Goal: Check status

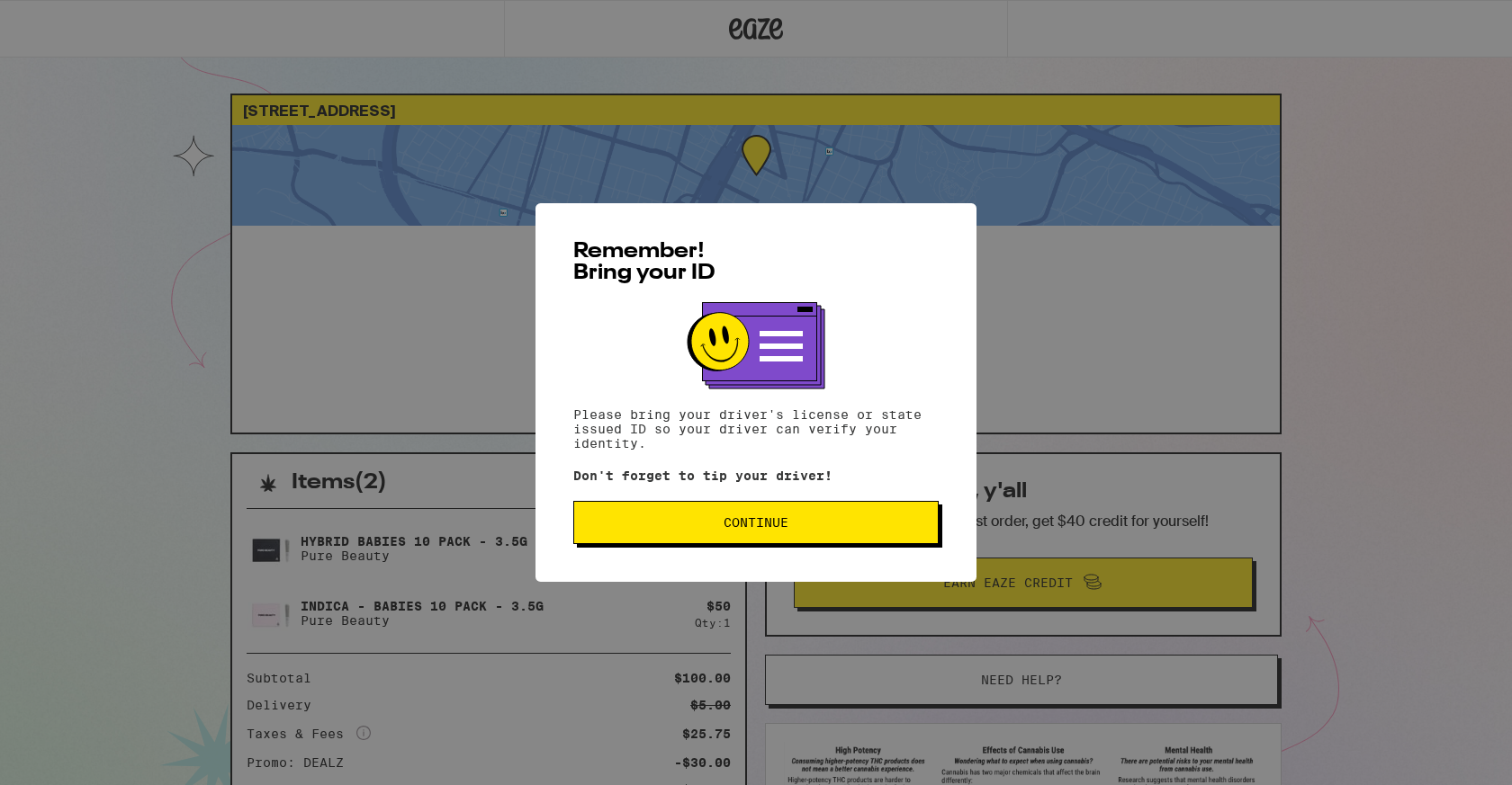
click at [672, 558] on div "Remember! Bring your ID Please bring your driver's license or state issued ID s…" at bounding box center [756, 392] width 441 height 379
click at [702, 524] on span "Continue" at bounding box center [756, 523] width 335 height 13
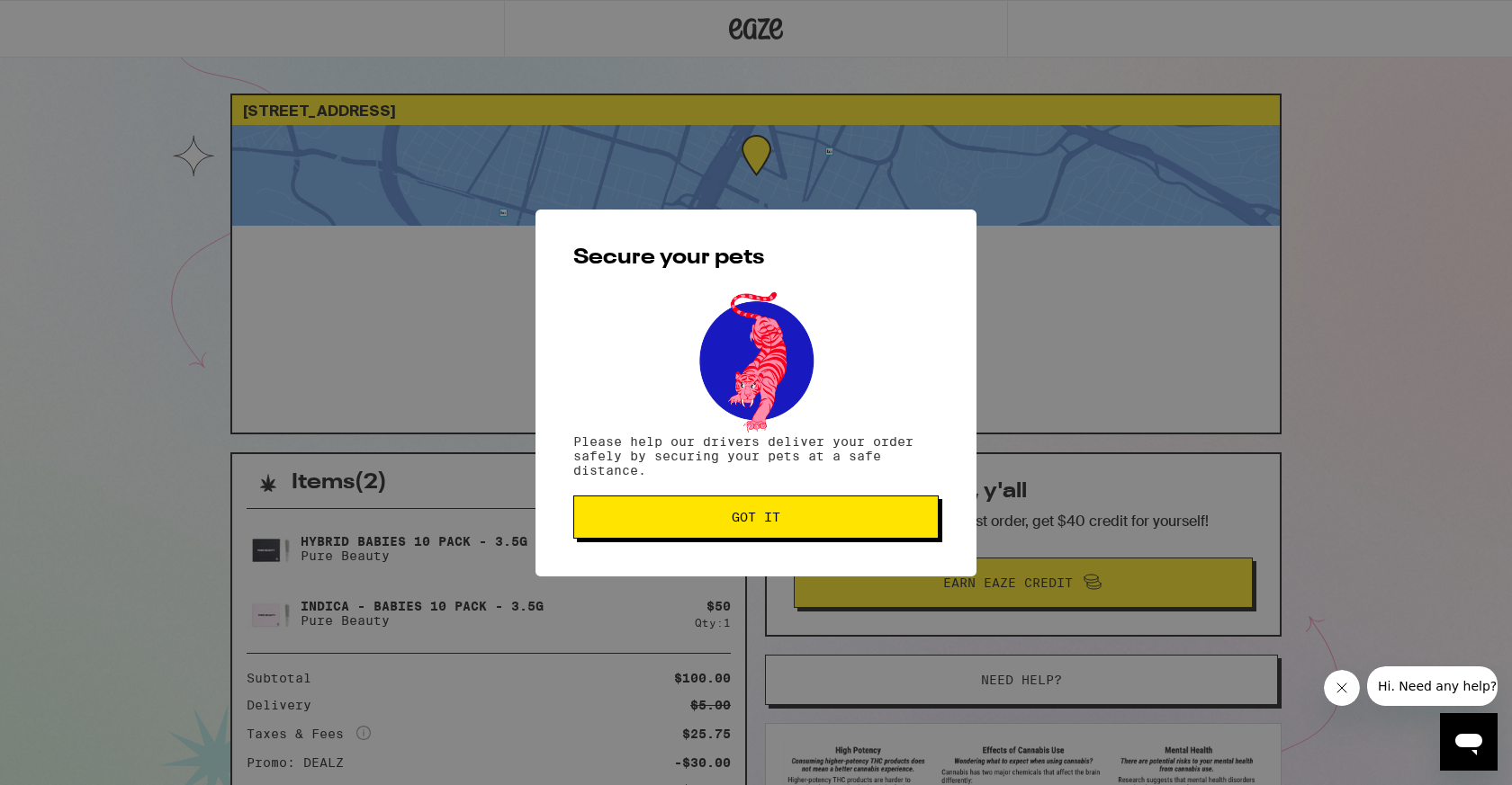
click at [750, 493] on div "Secure your pets Please help our drivers deliver your order safely by securing …" at bounding box center [756, 392] width 441 height 367
click at [756, 499] on button "Got it" at bounding box center [756, 517] width 366 height 43
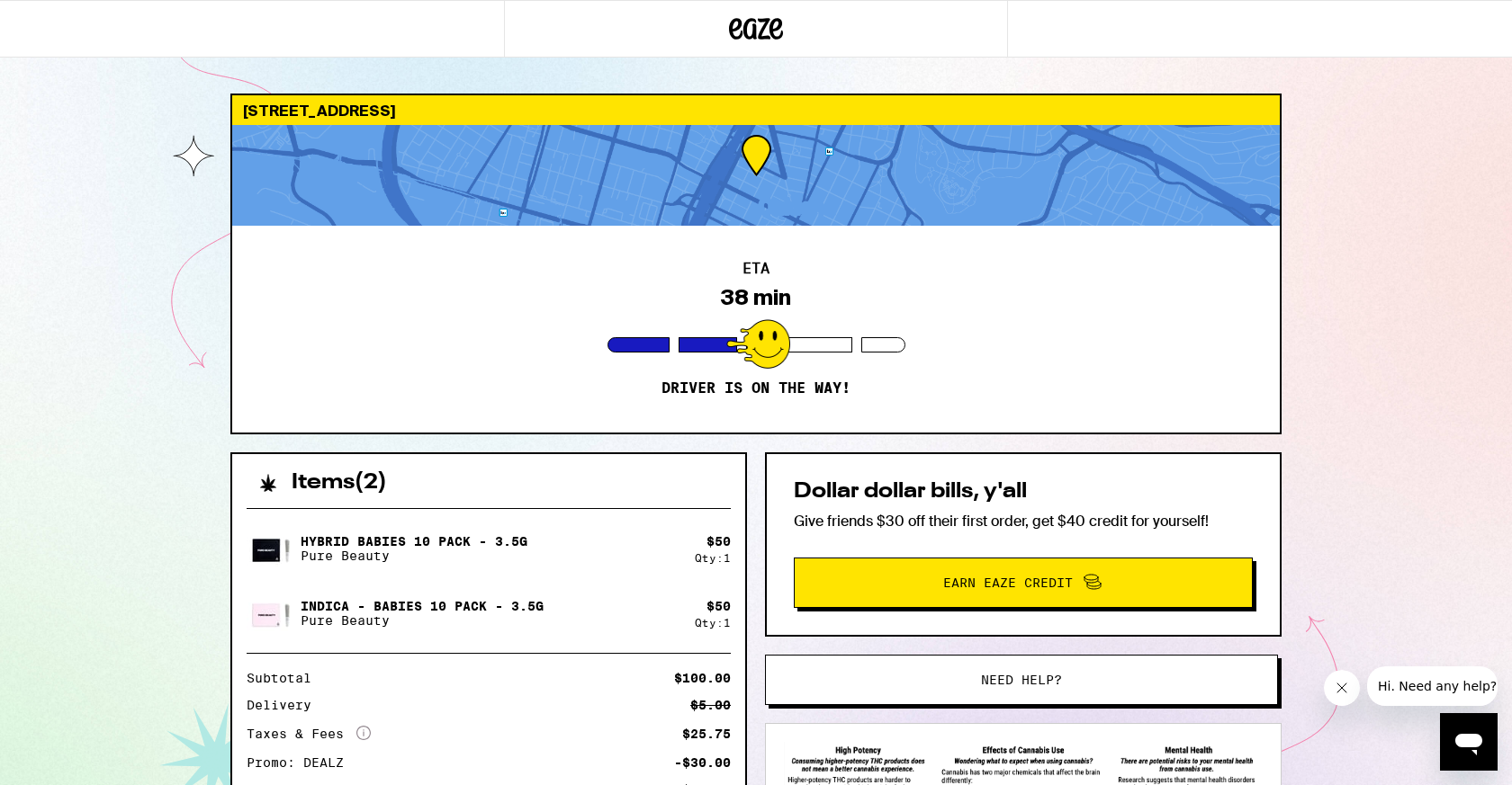
click at [530, 5] on div at bounding box center [756, 29] width 504 height 58
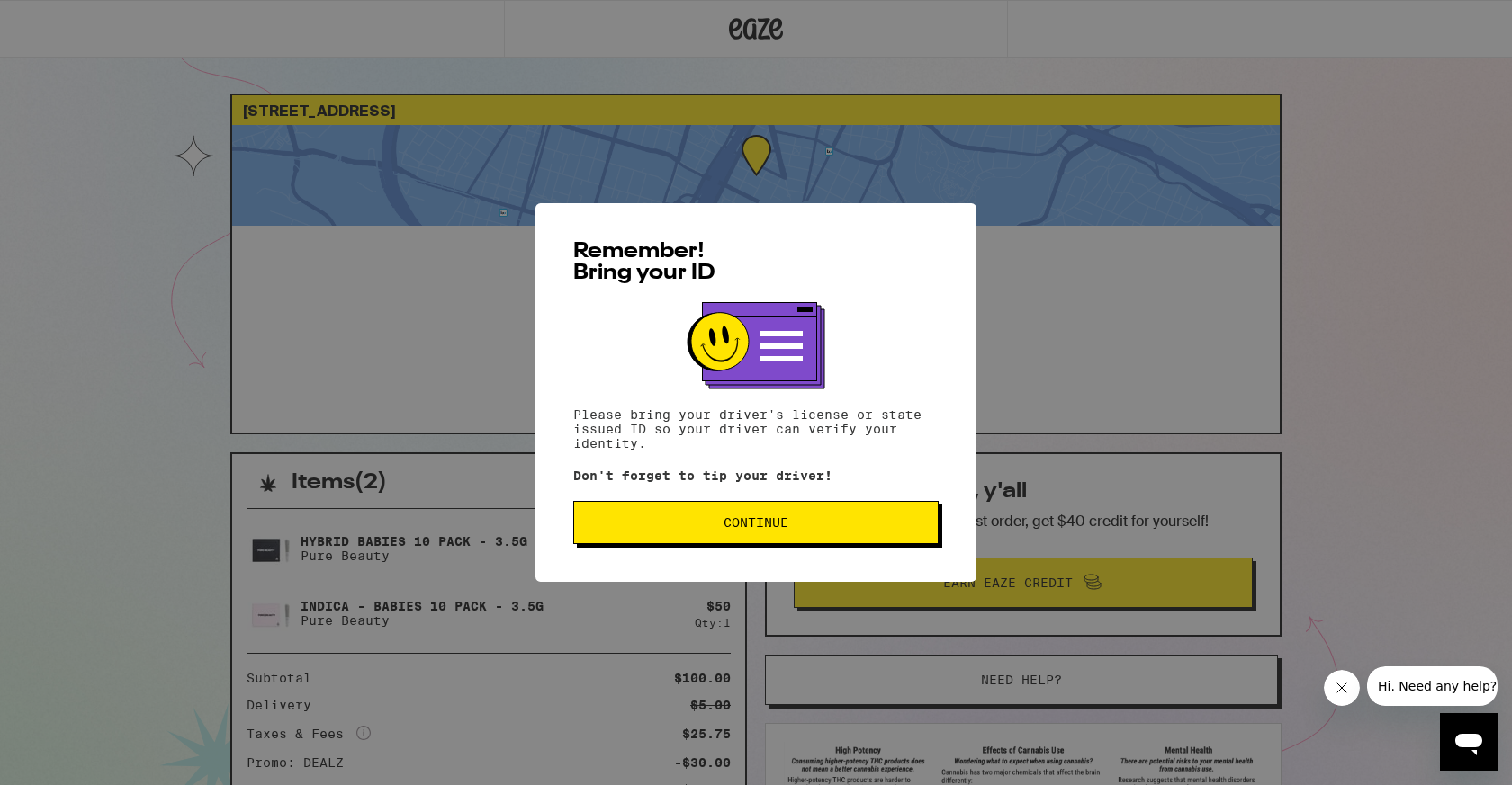
click at [743, 520] on span "Continue" at bounding box center [756, 523] width 65 height 13
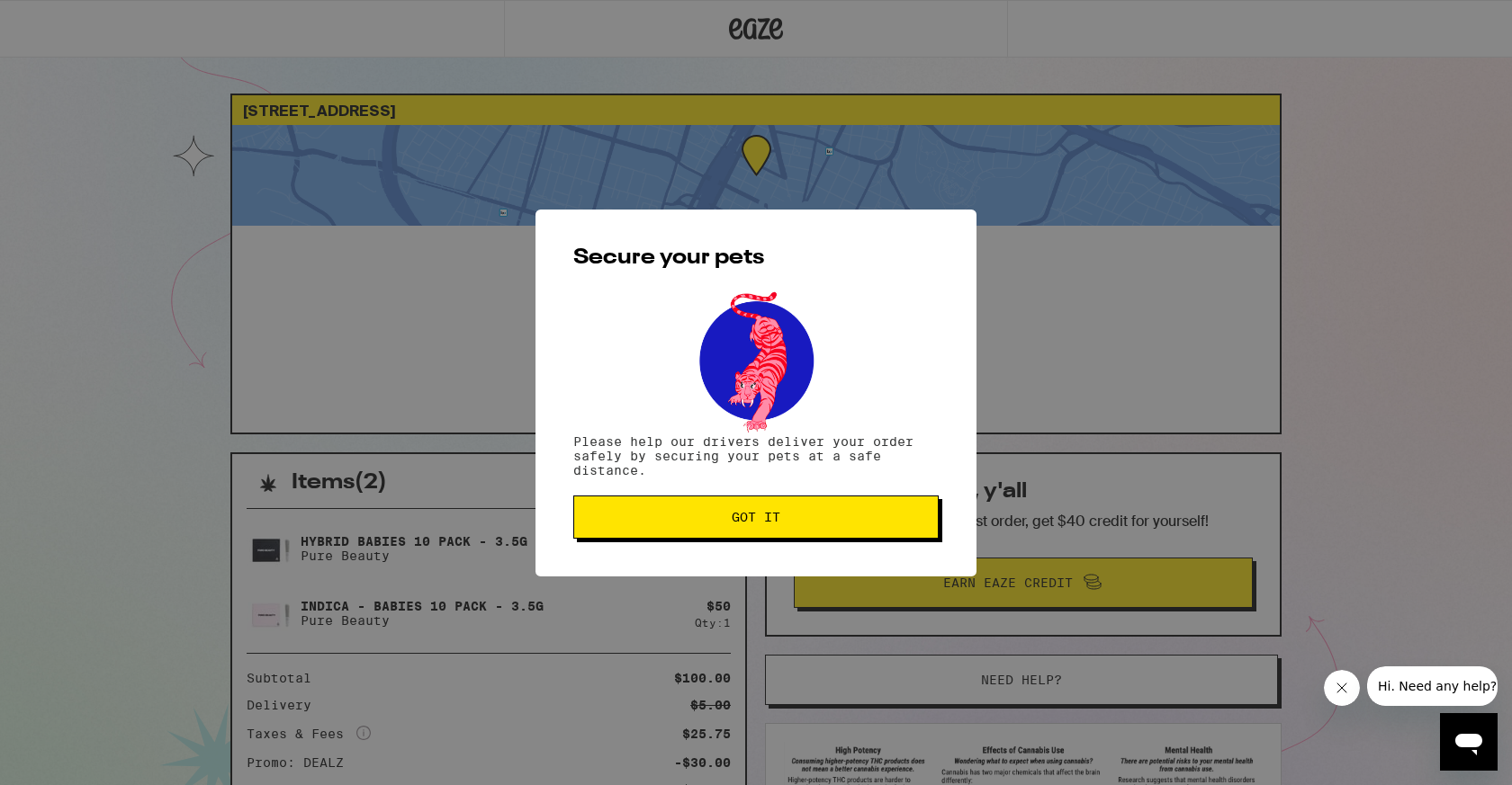
click at [760, 524] on span "Got it" at bounding box center [756, 517] width 48 height 13
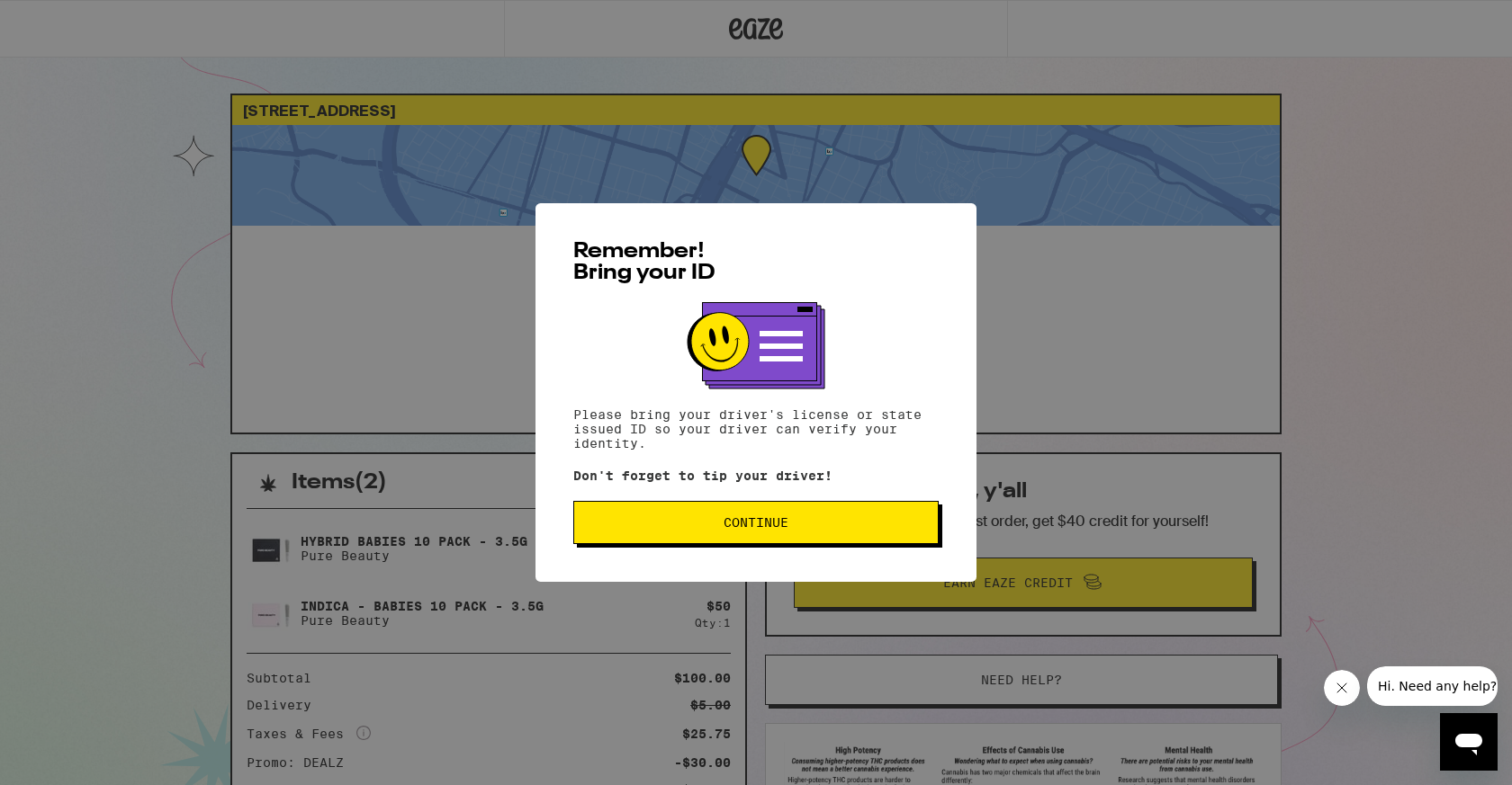
click at [744, 537] on button "Continue" at bounding box center [756, 523] width 366 height 43
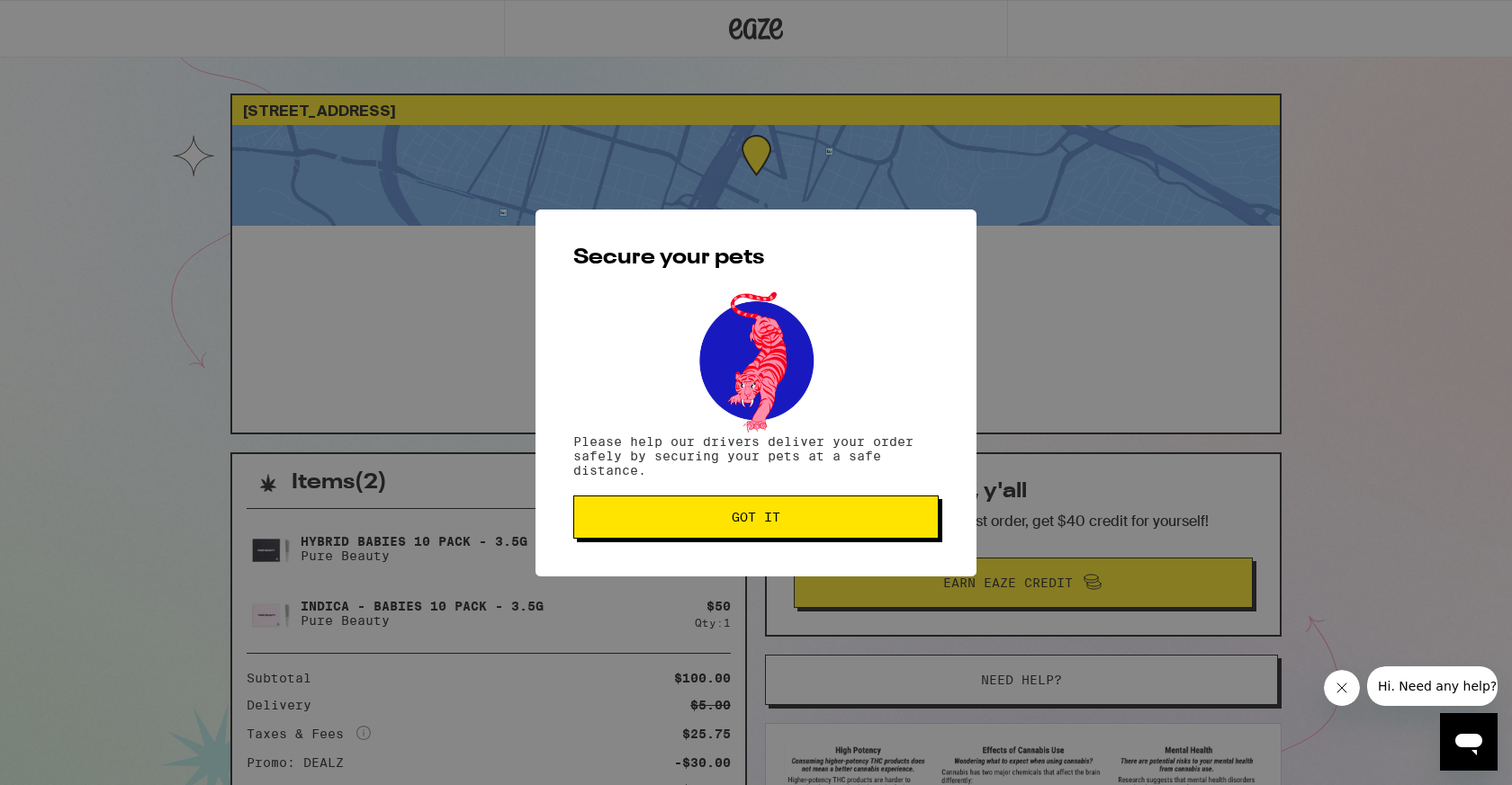
click at [923, 514] on button "Got it" at bounding box center [756, 517] width 366 height 43
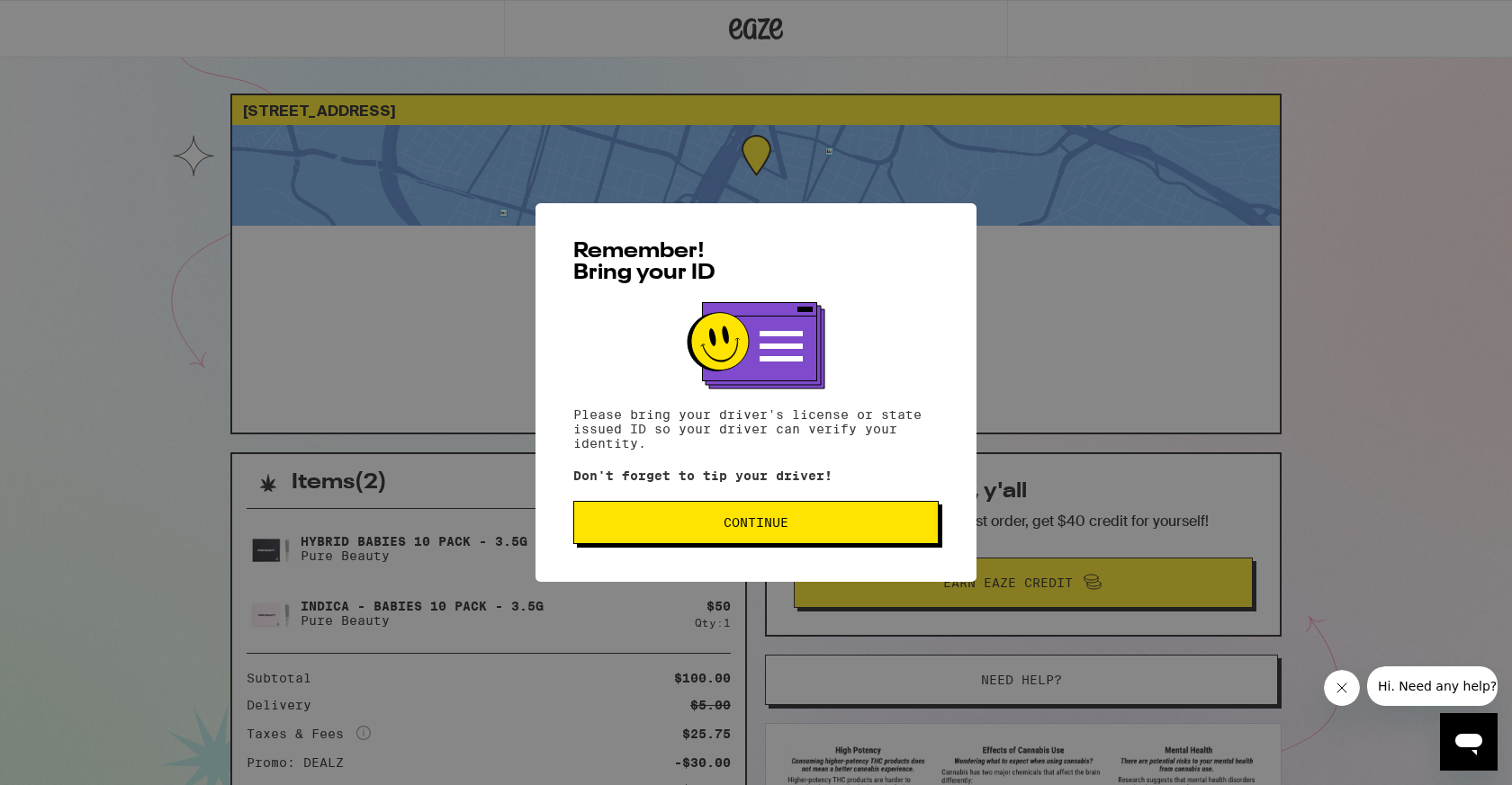
click at [642, 535] on button "Continue" at bounding box center [756, 523] width 366 height 43
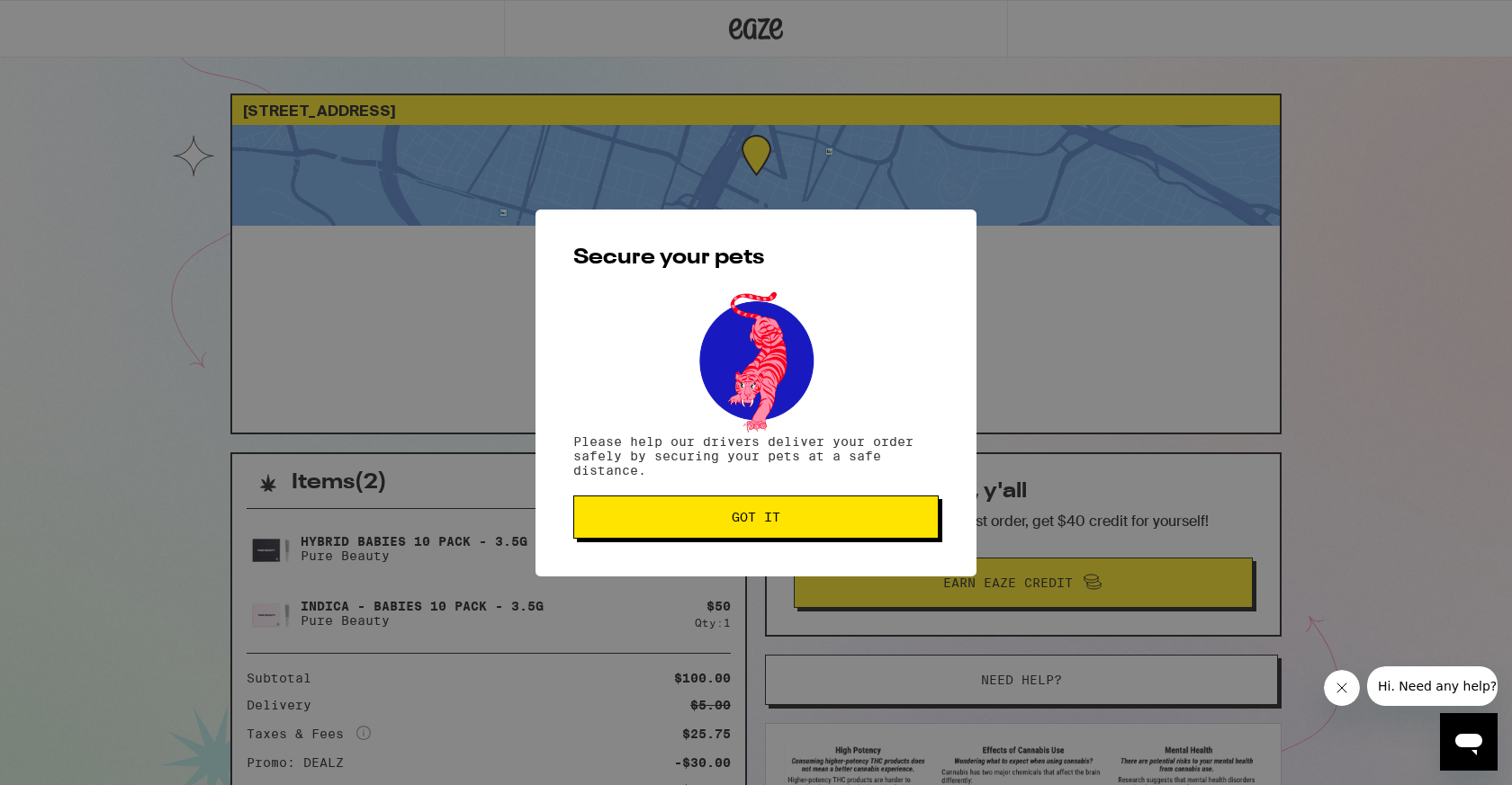
click at [604, 528] on button "Got it" at bounding box center [756, 517] width 366 height 43
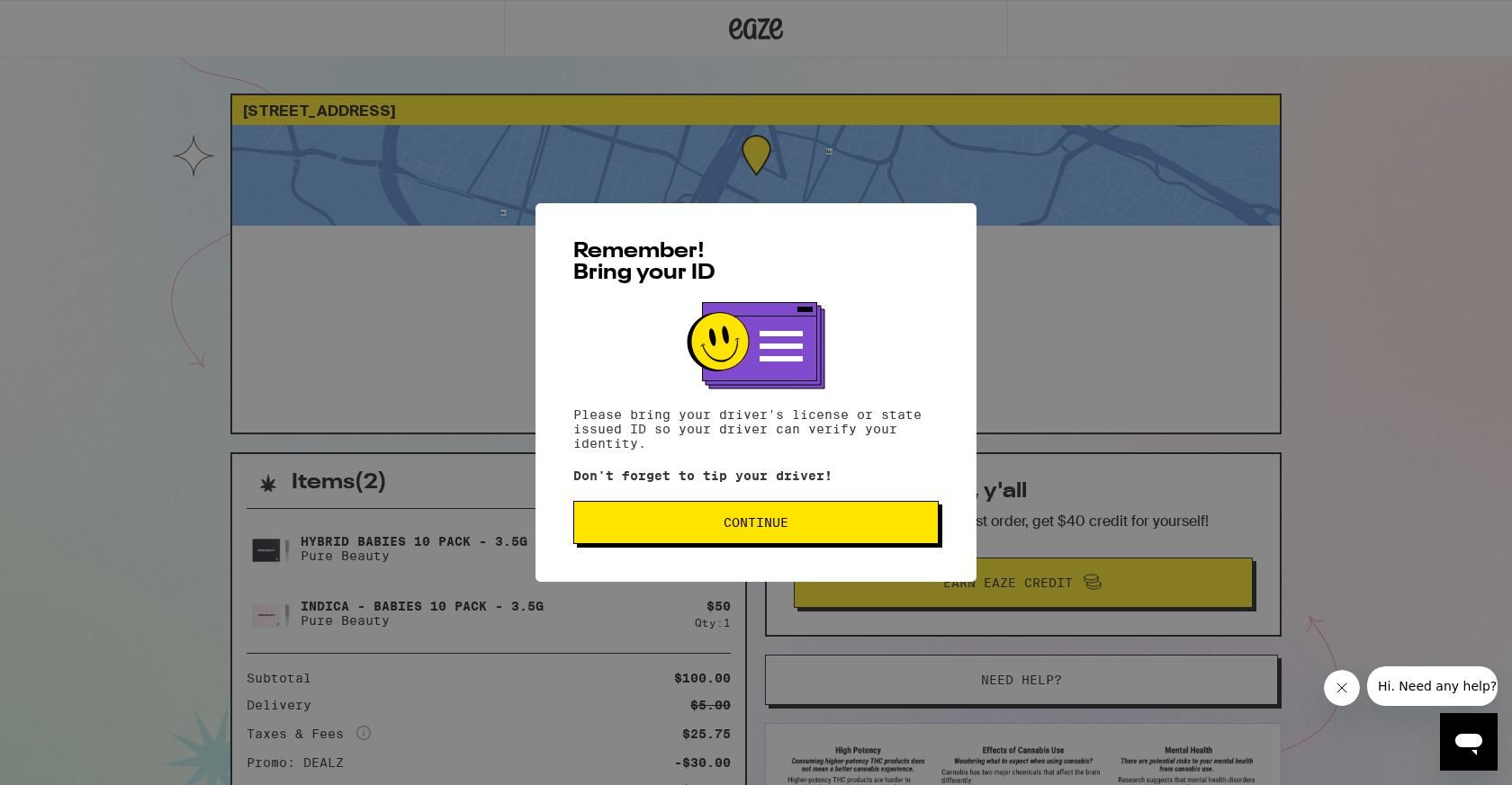
click at [663, 537] on button "Continue" at bounding box center [756, 523] width 366 height 43
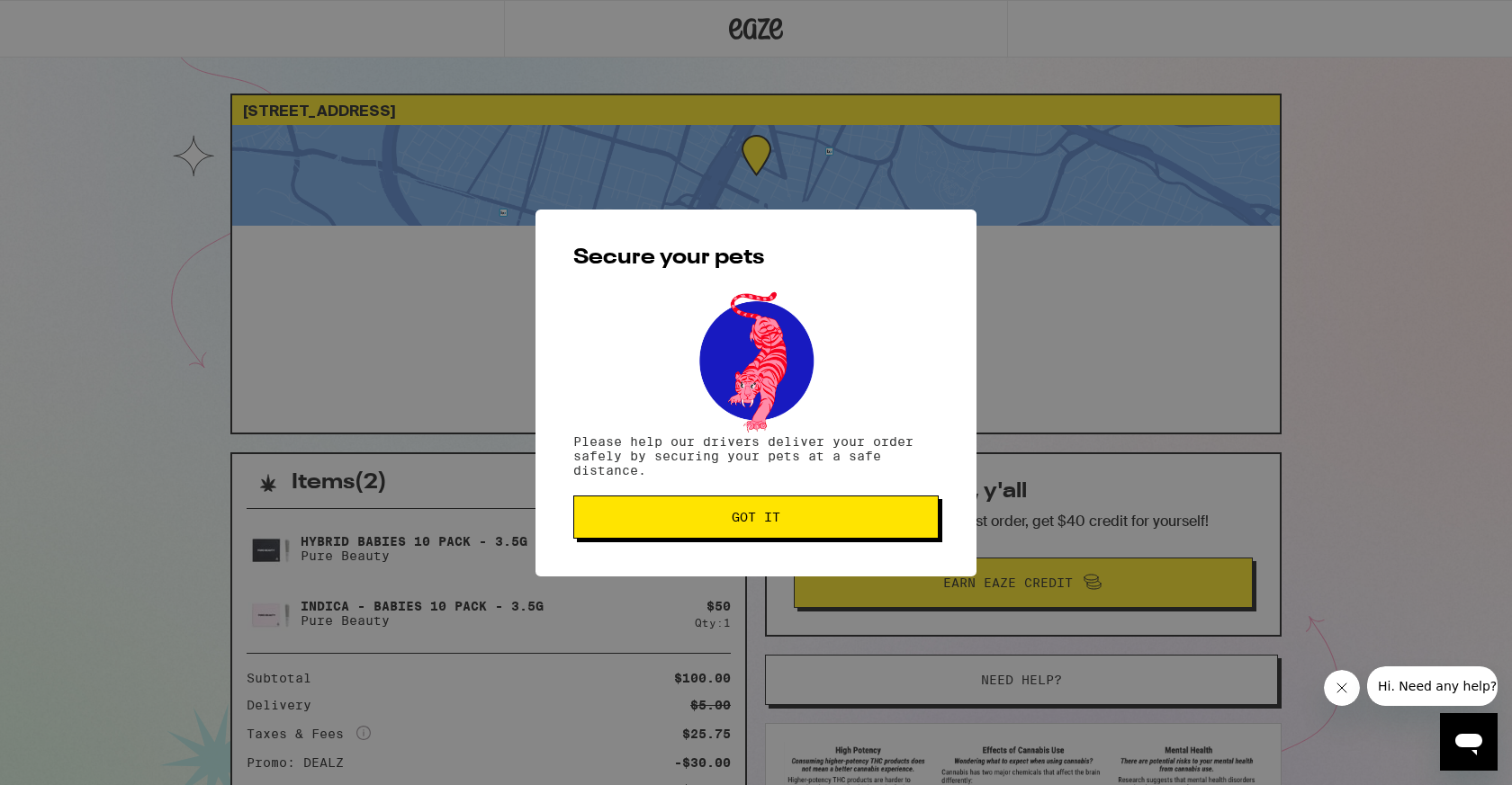
click at [663, 537] on button "Got it" at bounding box center [756, 517] width 366 height 43
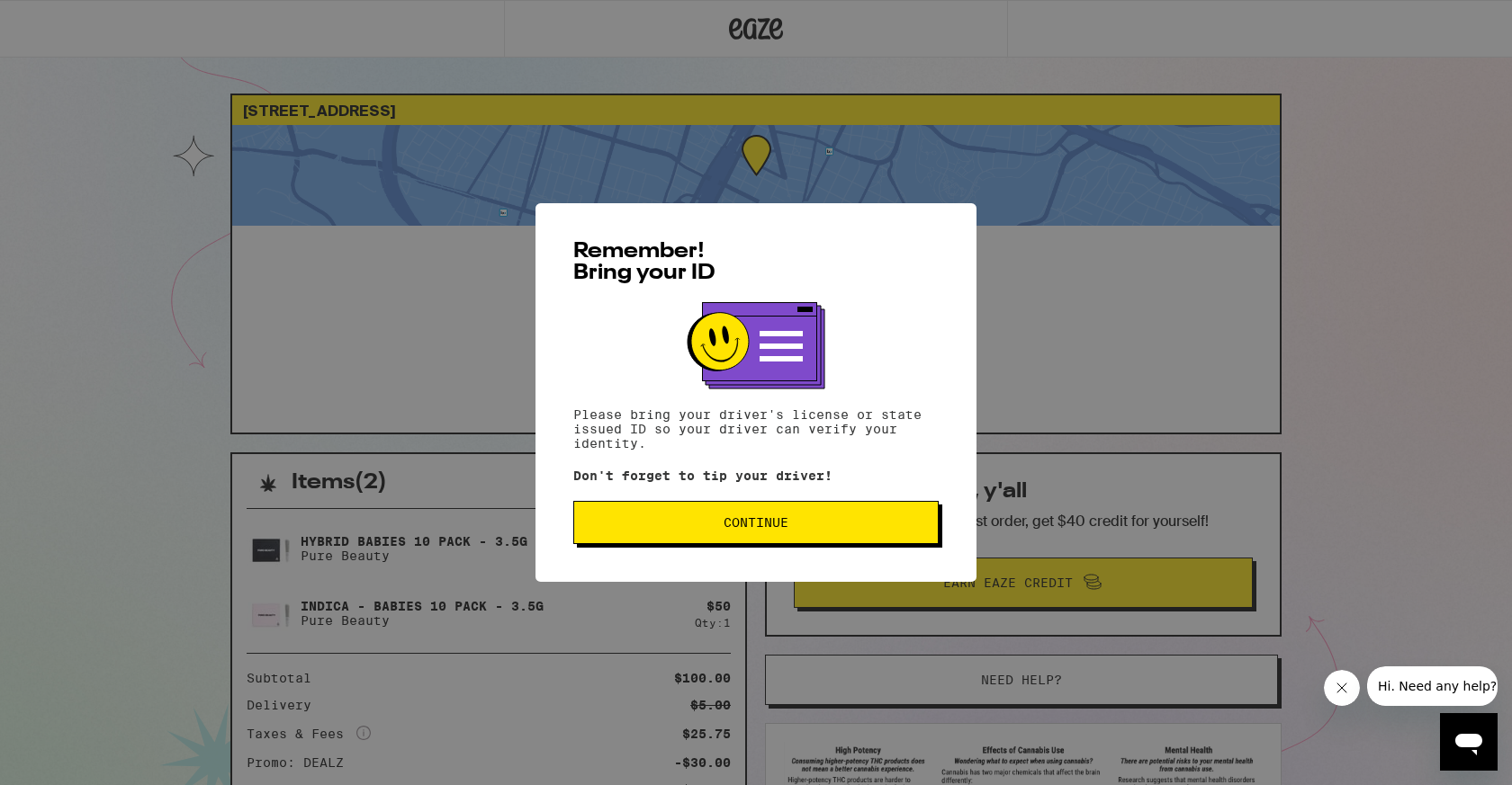
click at [628, 524] on span "Continue" at bounding box center [756, 523] width 335 height 13
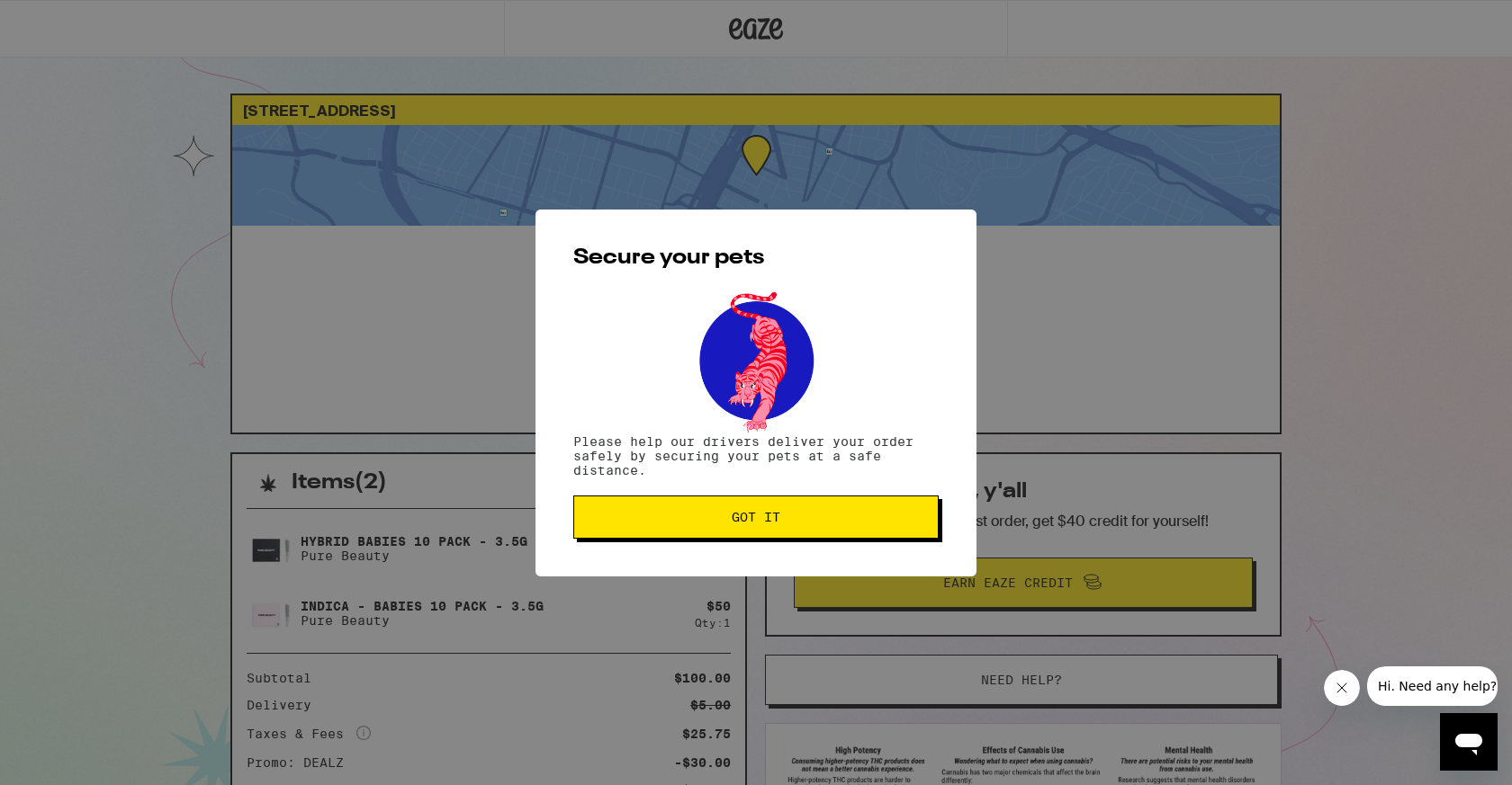
click at [628, 524] on span "Got it" at bounding box center [756, 517] width 335 height 13
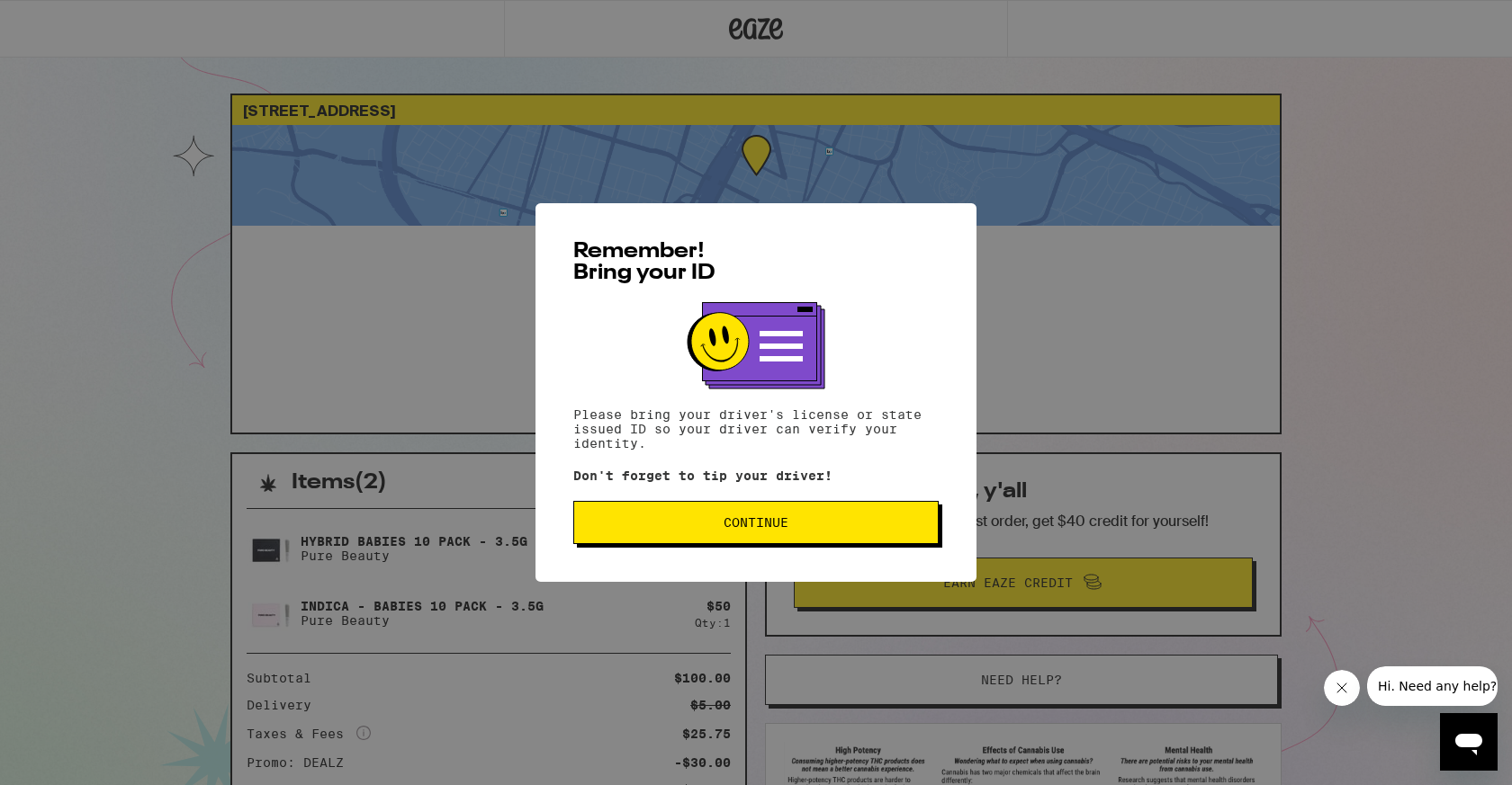
click at [706, 557] on div "Remember! Bring your ID Please bring your driver's license or state issued ID s…" at bounding box center [756, 392] width 441 height 379
click at [699, 540] on button "Continue" at bounding box center [756, 523] width 366 height 43
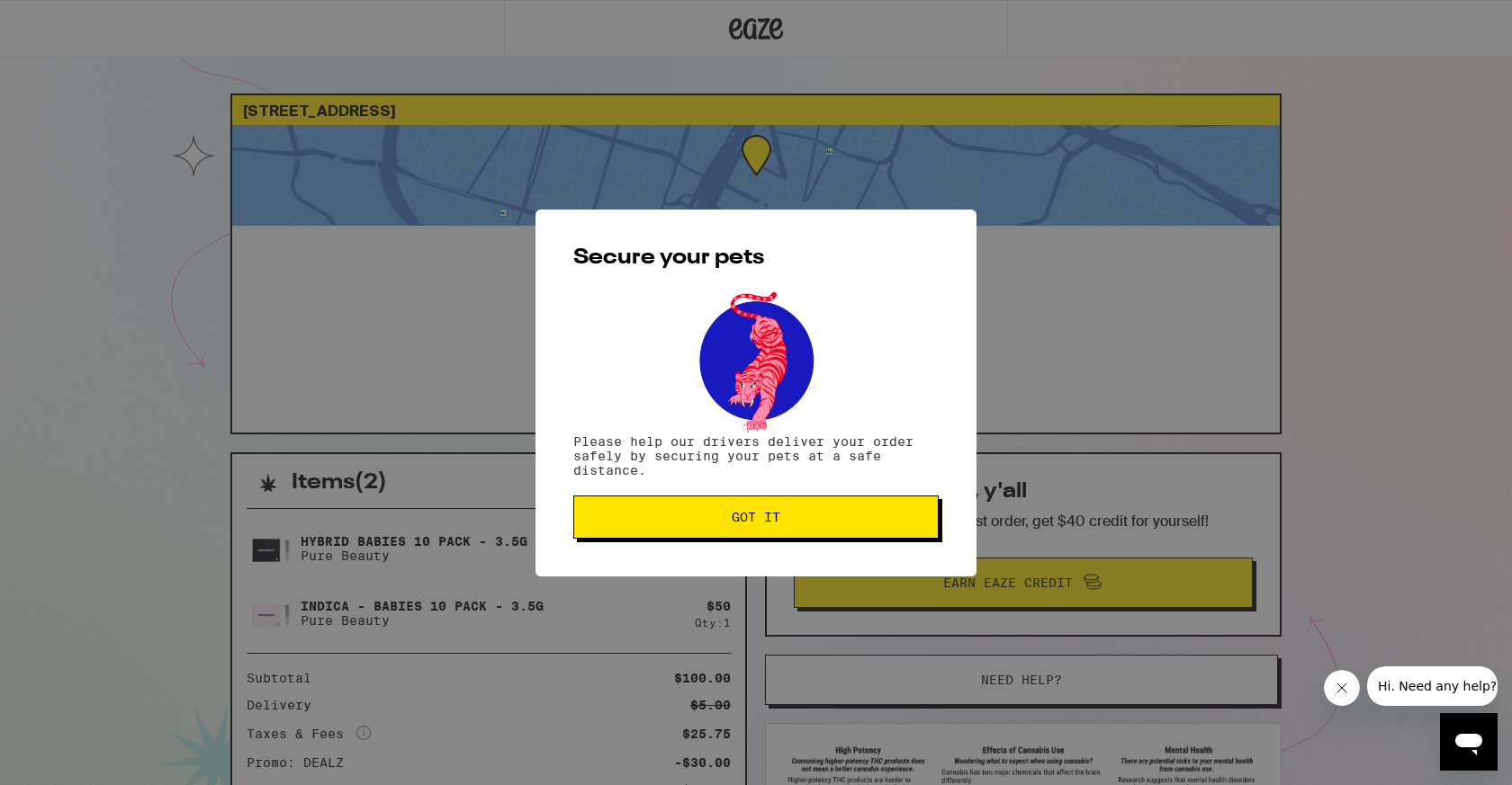
click at [730, 500] on button "Got it" at bounding box center [756, 517] width 366 height 43
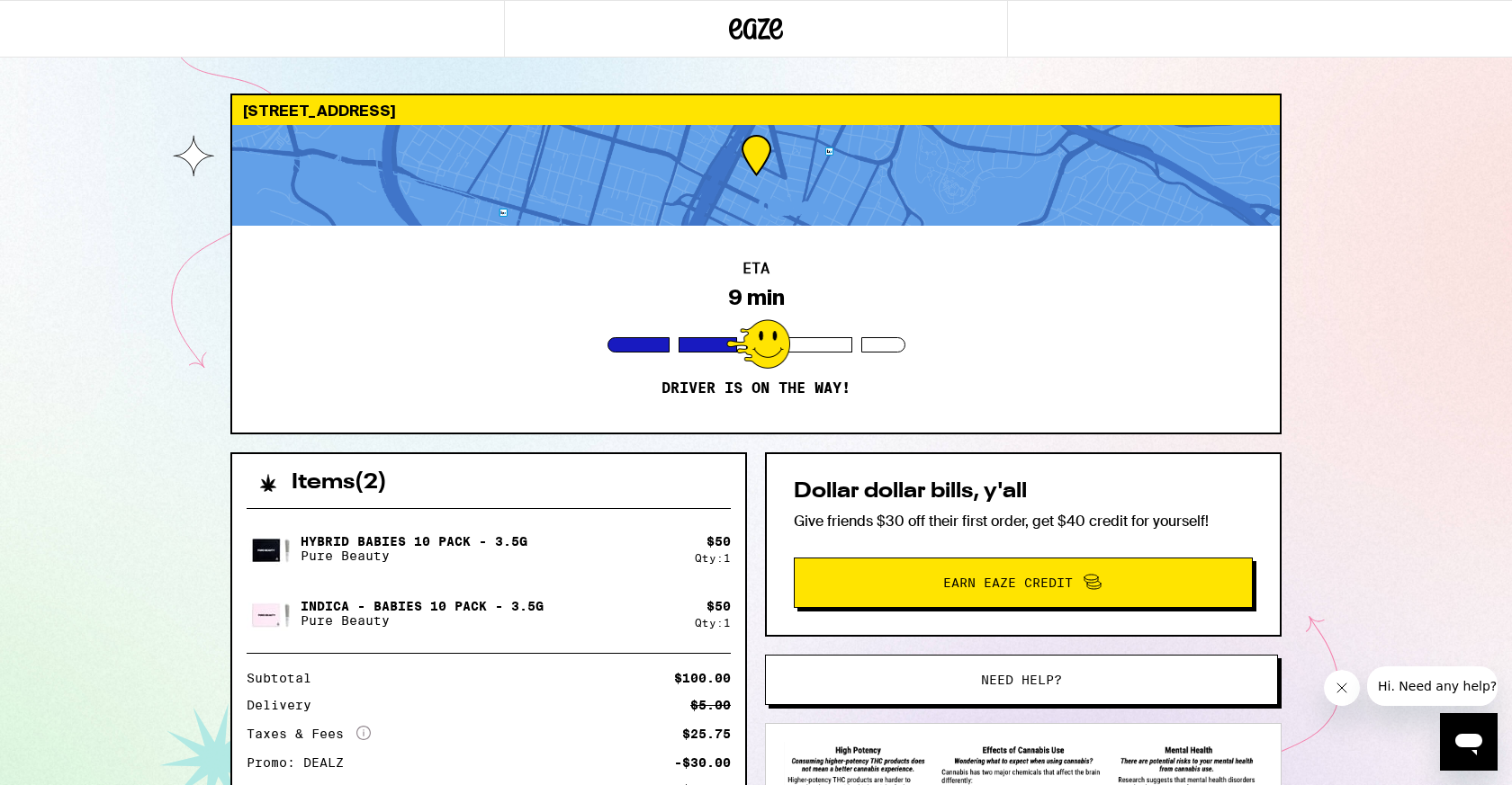
click at [852, 413] on div "ETA 9 min Driver is on the way!" at bounding box center [756, 329] width 1048 height 206
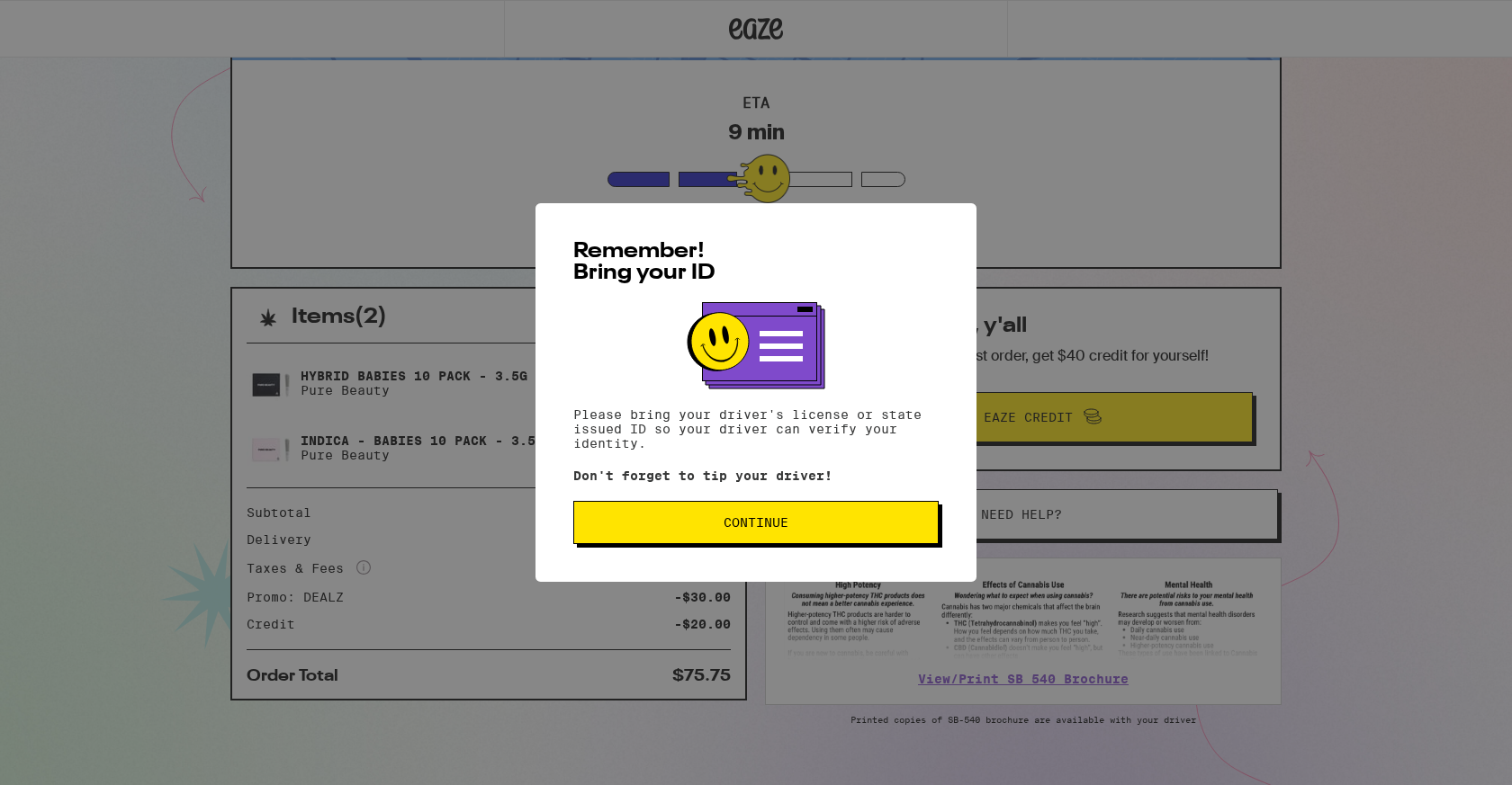
scroll to position [199, 0]
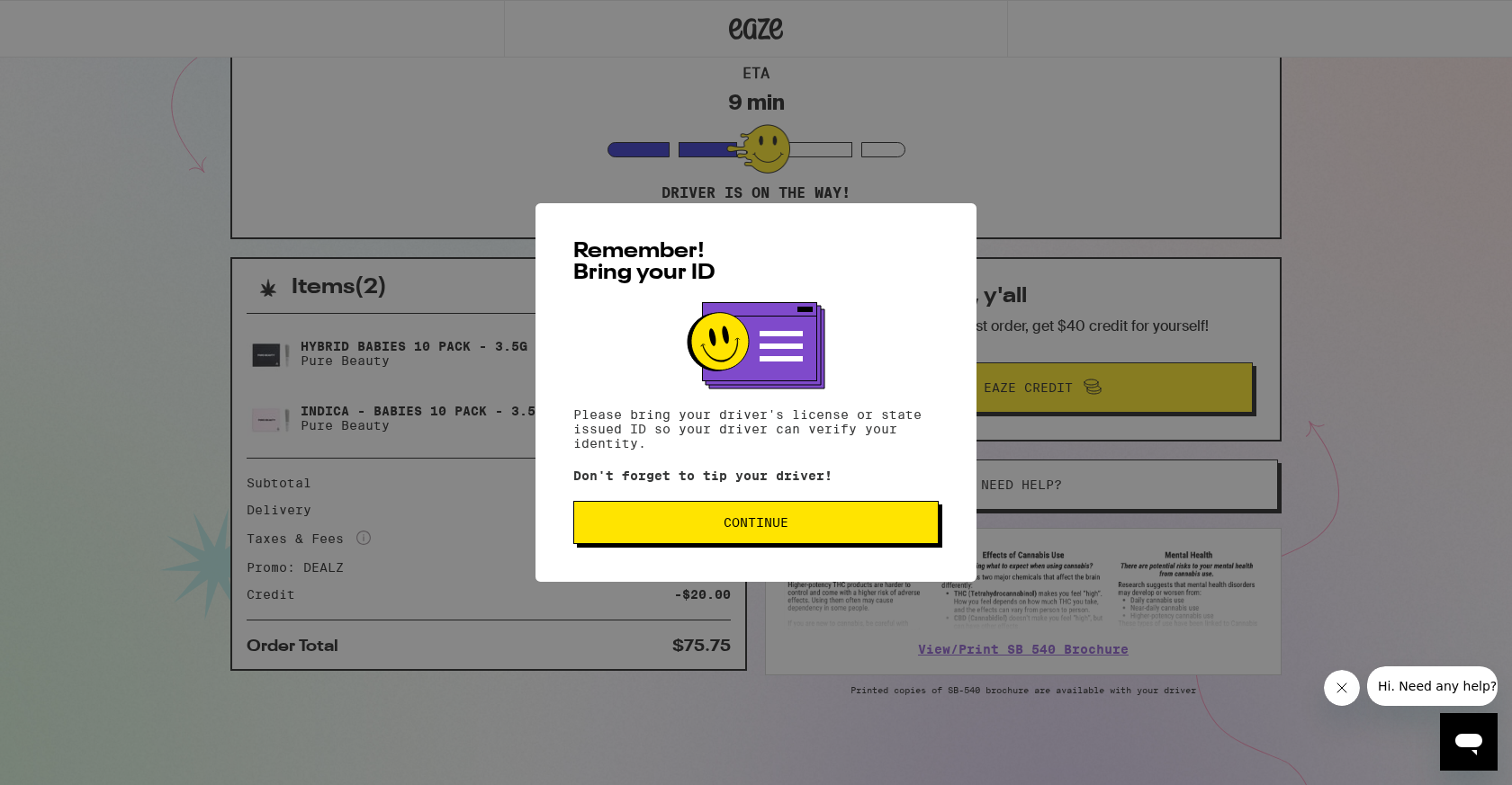
click at [745, 539] on button "Continue" at bounding box center [756, 523] width 366 height 43
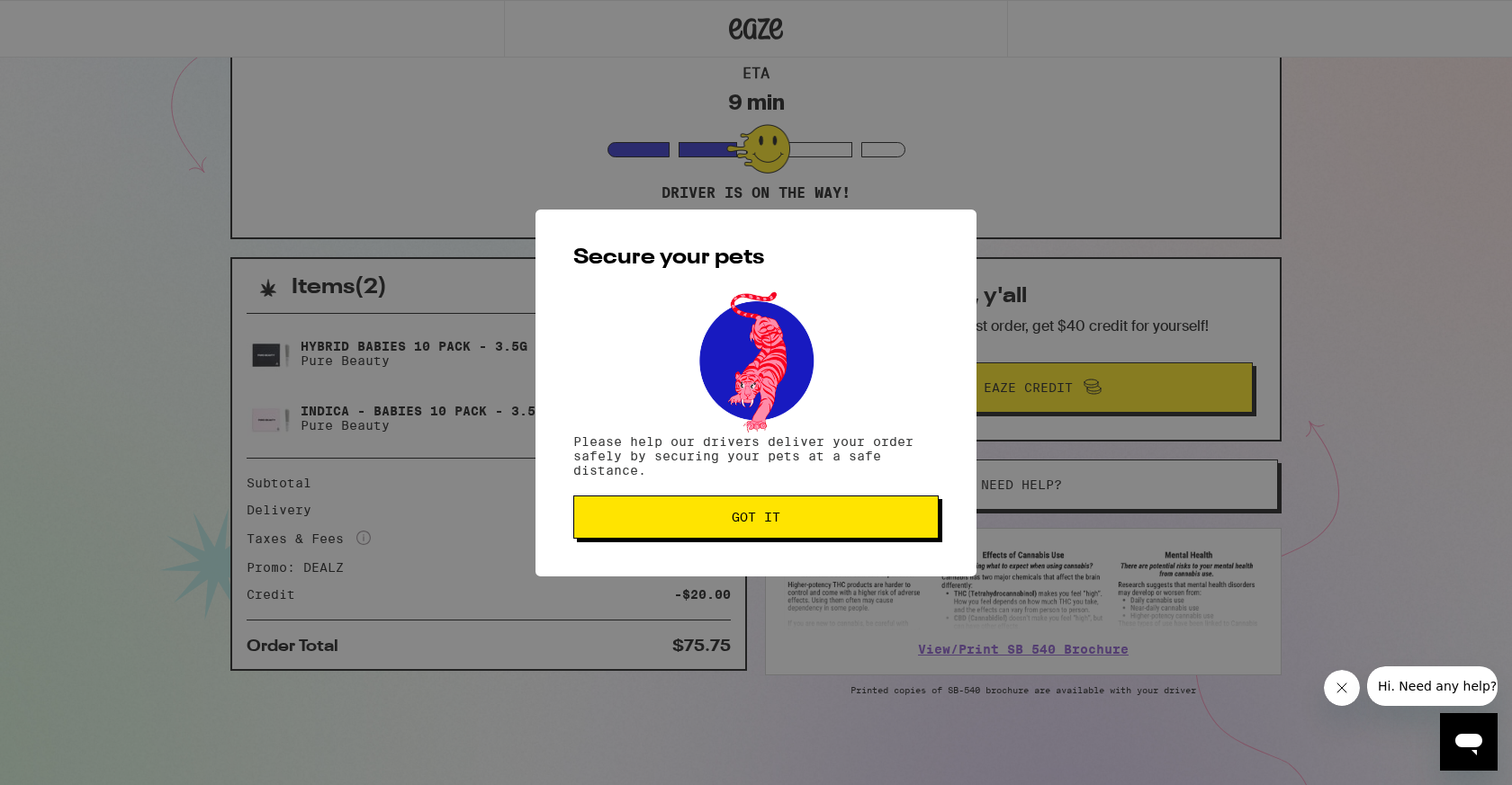
click at [758, 521] on span "Got it" at bounding box center [756, 517] width 48 height 13
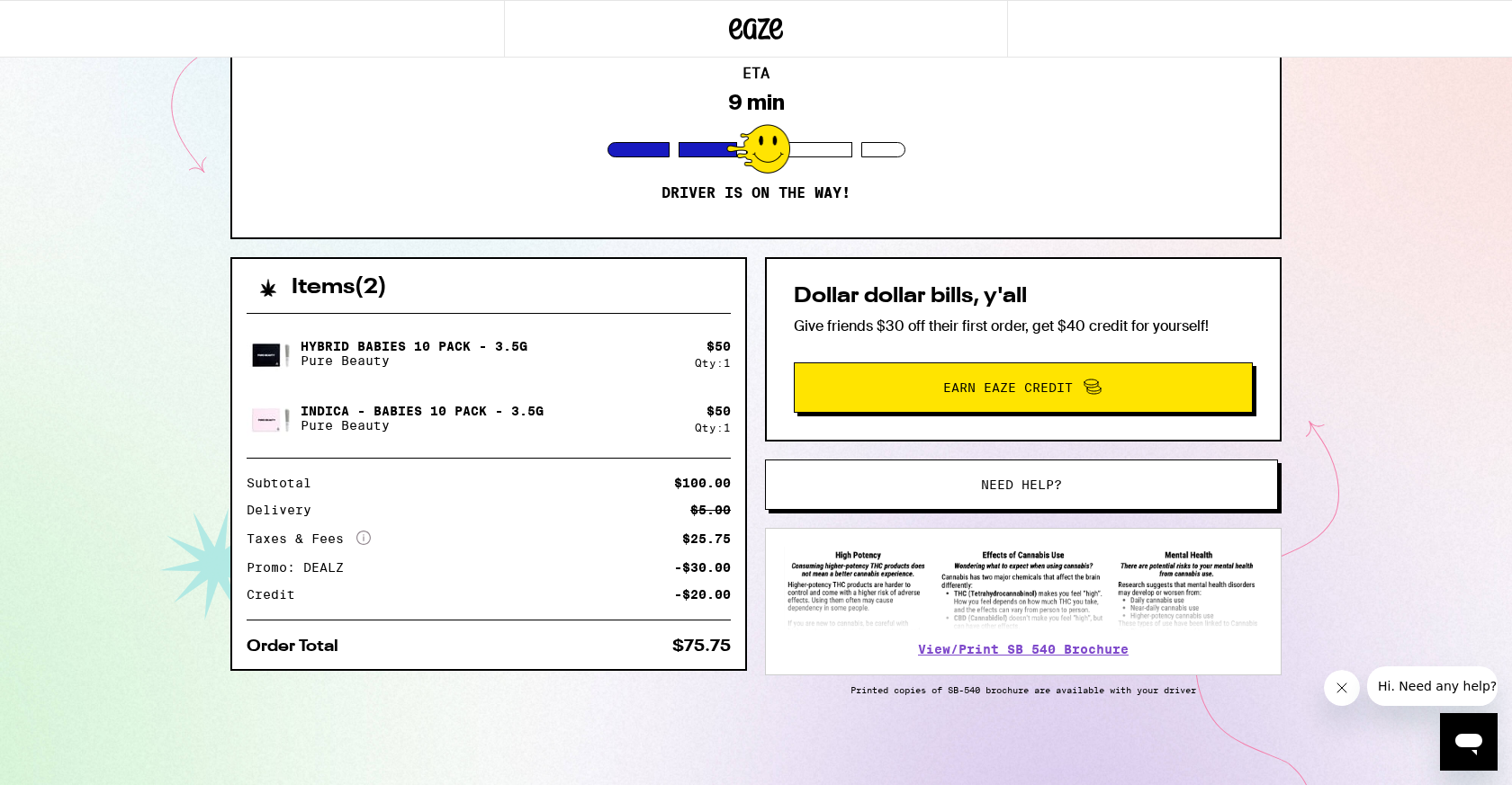
scroll to position [0, 0]
